Goal: Task Accomplishment & Management: Complete application form

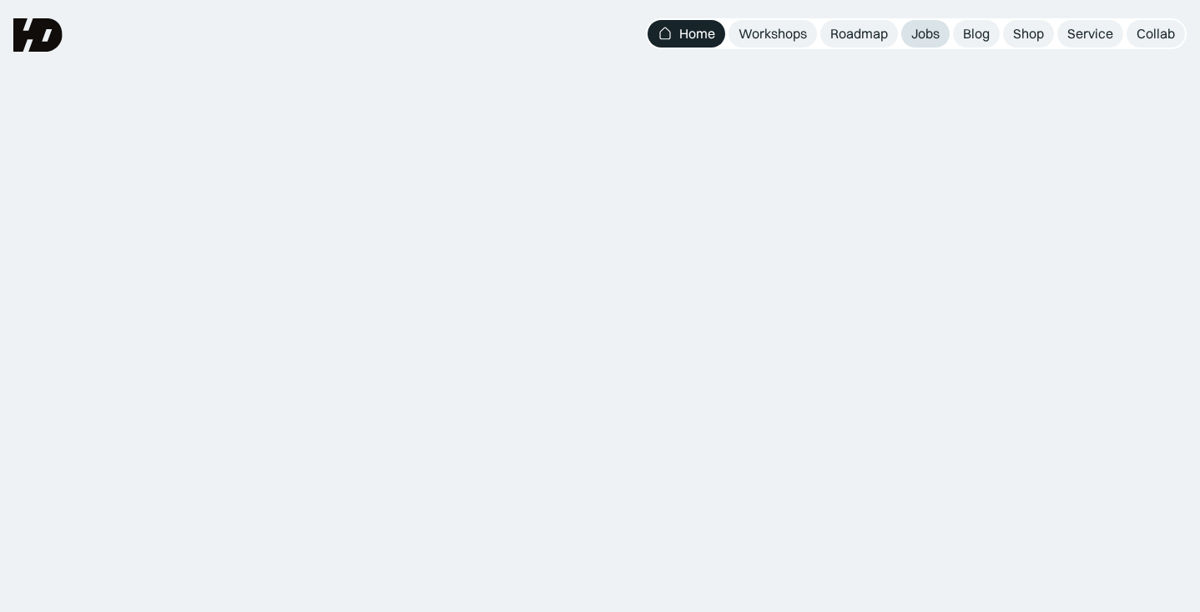
click at [924, 30] on div "Jobs" at bounding box center [925, 34] width 28 height 18
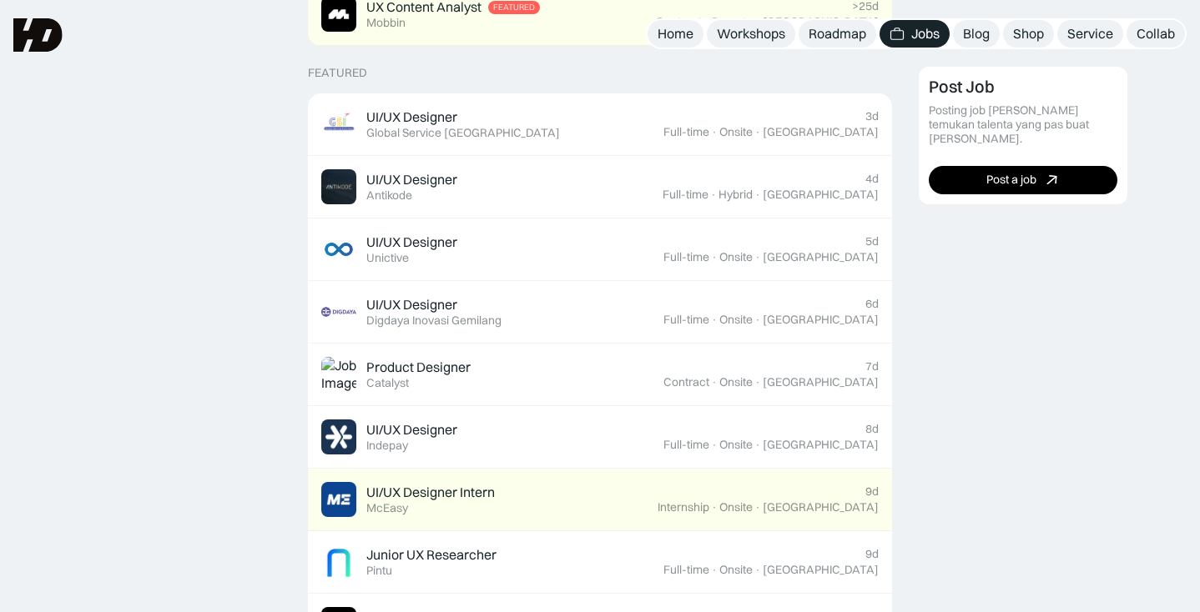
scroll to position [615, 0]
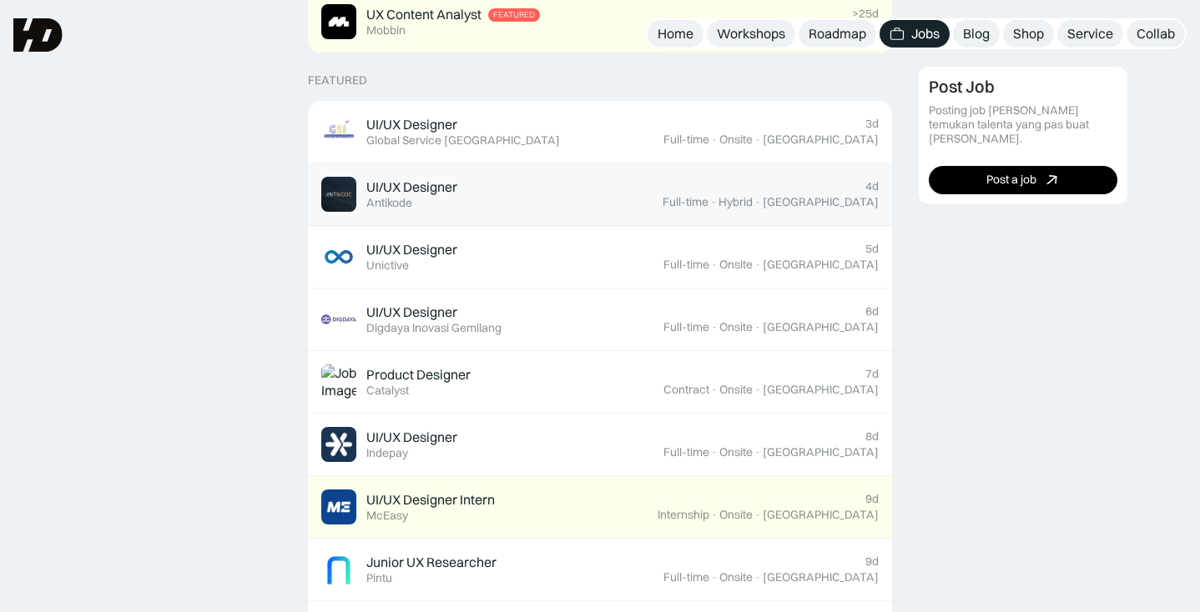
click at [526, 197] on div "UI/UX Designer Featured Antikode" at bounding box center [491, 194] width 341 height 35
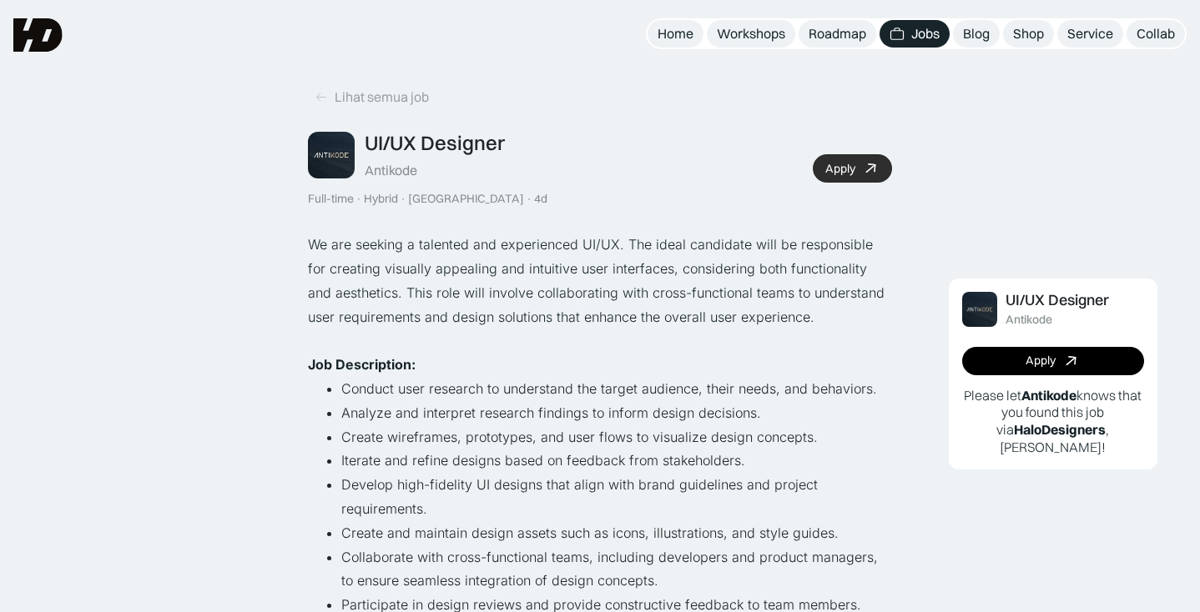
click at [860, 166] on link "Apply" at bounding box center [851, 168] width 79 height 28
